Goal: Navigation & Orientation: Find specific page/section

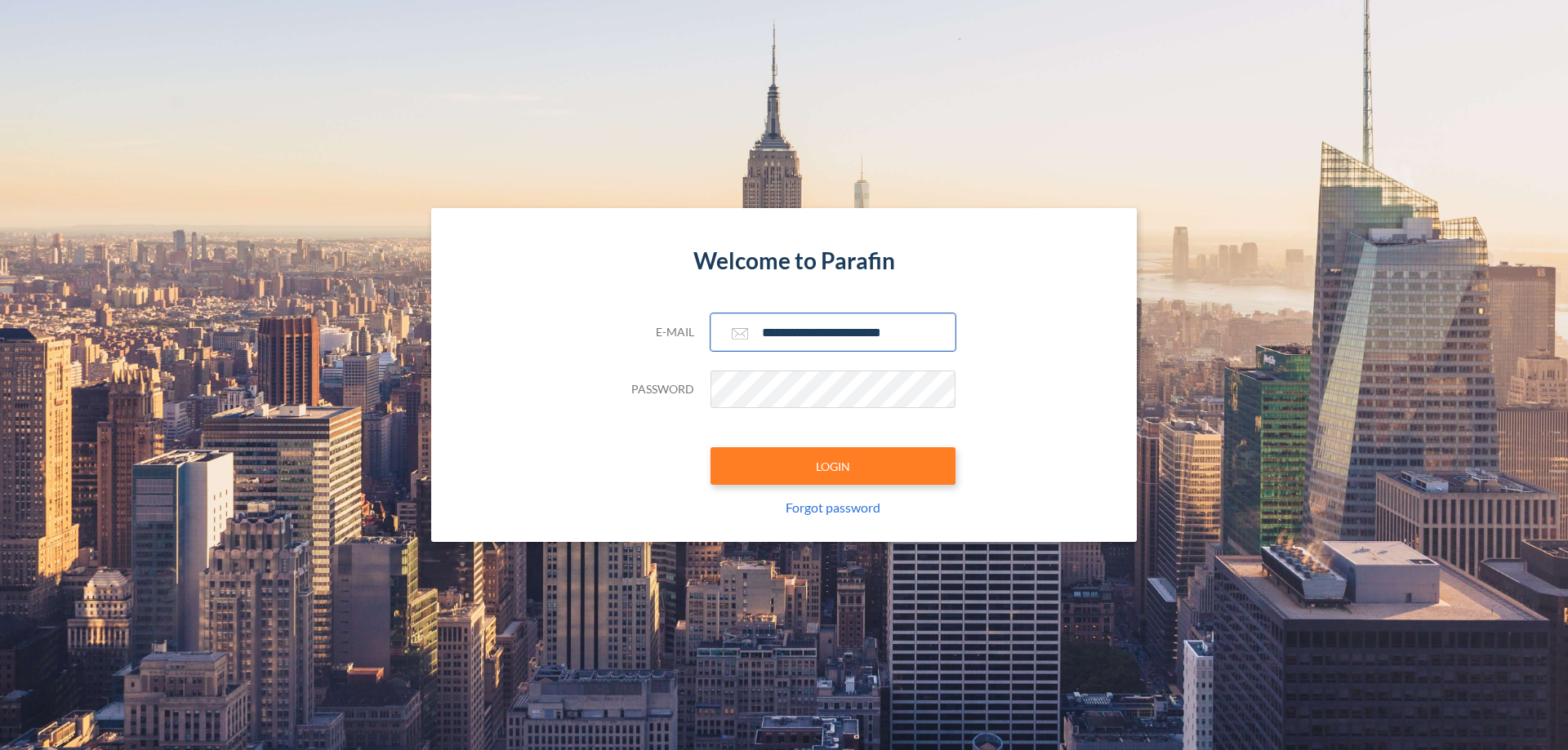
type input "**********"
click at [833, 466] on button "LOGIN" at bounding box center [833, 465] width 245 height 38
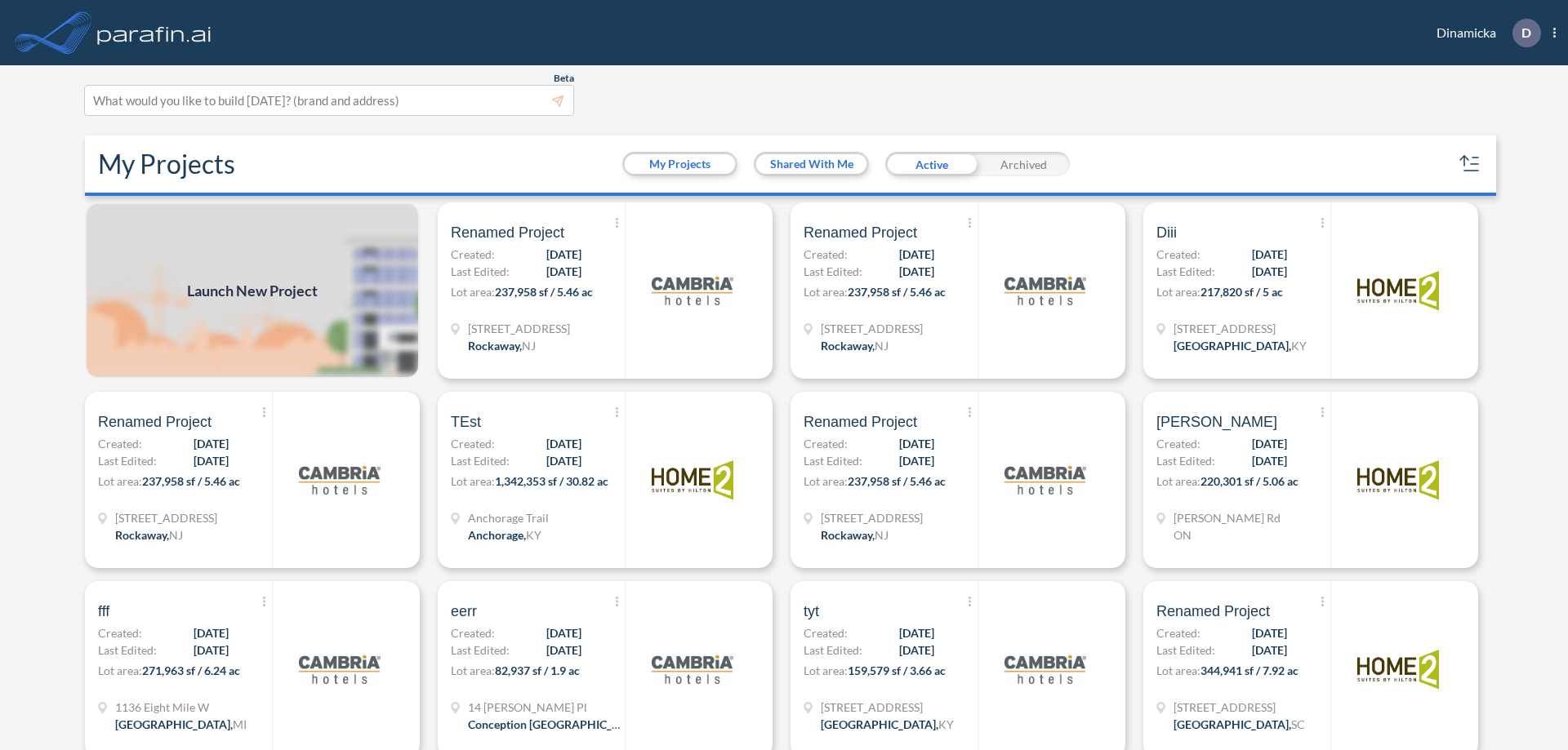
scroll to position [4, 0]
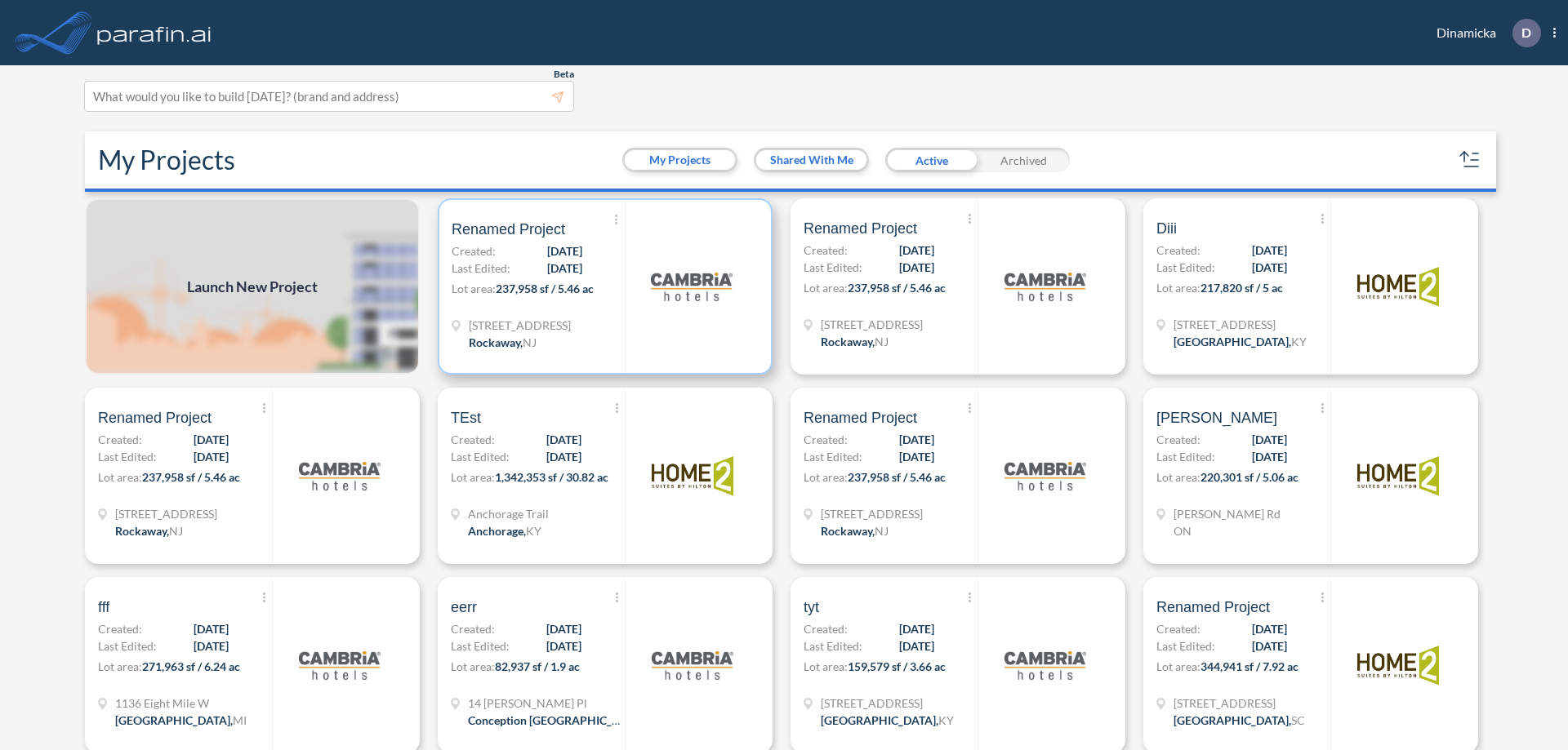
click at [602, 287] on p "Lot area: 237,958 sf / 5.46 ac" at bounding box center [539, 291] width 173 height 23
